Goal: Contribute content: Contribute content

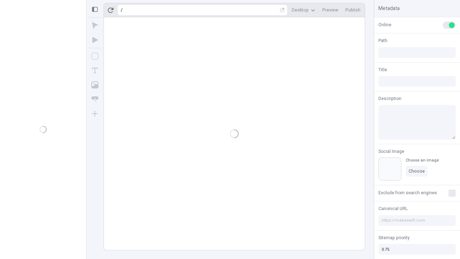
type input "/deep-link-cumque"
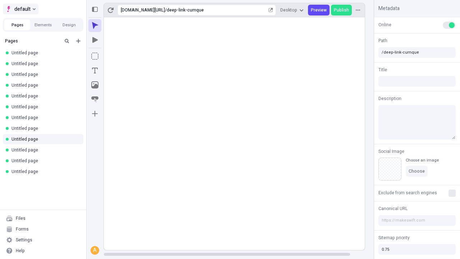
click at [20, 9] on span "default" at bounding box center [22, 9] width 16 height 9
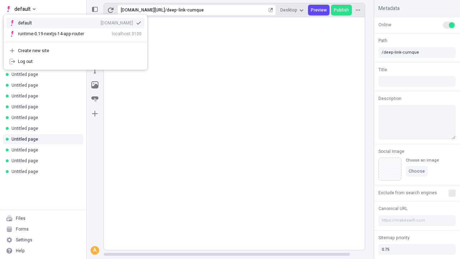
click at [101, 22] on div "[DOMAIN_NAME]" at bounding box center [117, 23] width 32 height 6
click at [78, 41] on icon "Add new" at bounding box center [78, 41] width 4 height 4
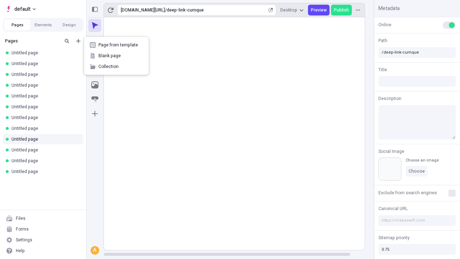
click at [116, 56] on span "Blank page" at bounding box center [120, 56] width 45 height 6
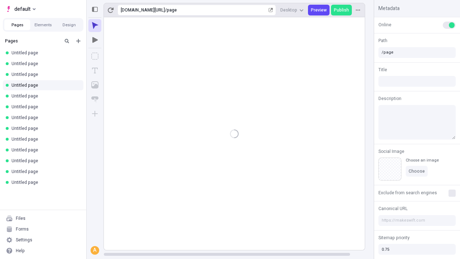
click at [95, 56] on icon "Box" at bounding box center [94, 55] width 7 height 7
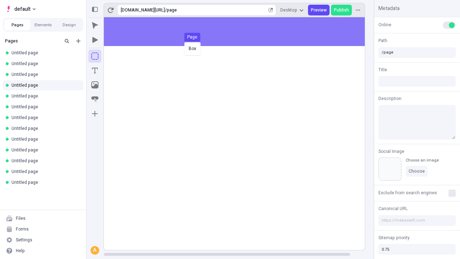
click at [242, 32] on div "Box Page" at bounding box center [230, 129] width 460 height 259
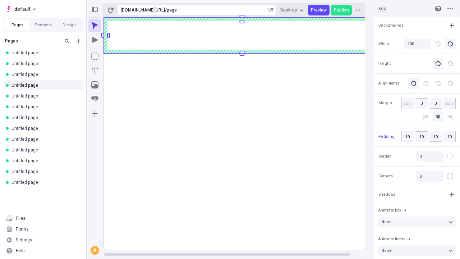
click at [95, 85] on icon "Image" at bounding box center [94, 84] width 7 height 7
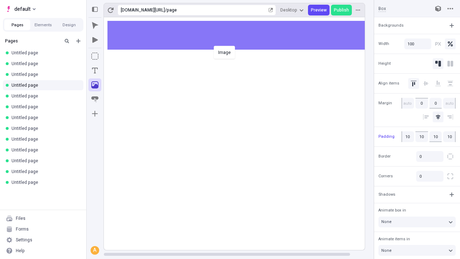
click at [242, 35] on div "Image" at bounding box center [230, 129] width 460 height 259
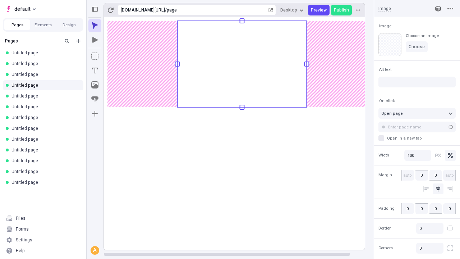
click at [95, 70] on icon "Text" at bounding box center [95, 71] width 6 height 6
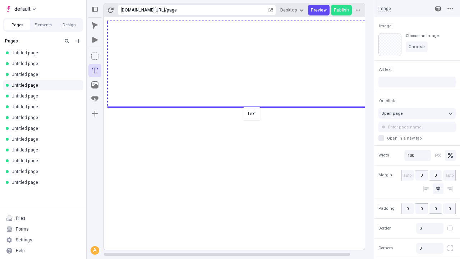
click at [242, 106] on div "Text" at bounding box center [230, 129] width 460 height 259
click at [242, 117] on rect at bounding box center [242, 133] width 276 height 233
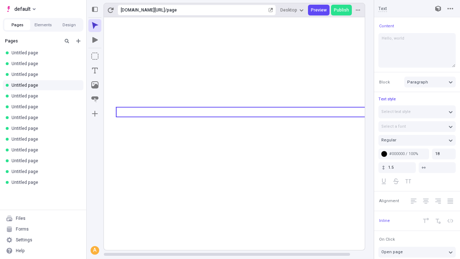
type textarea "Hello, world!"
click at [95, 85] on icon "Image" at bounding box center [94, 84] width 7 height 7
